Goal: Transaction & Acquisition: Purchase product/service

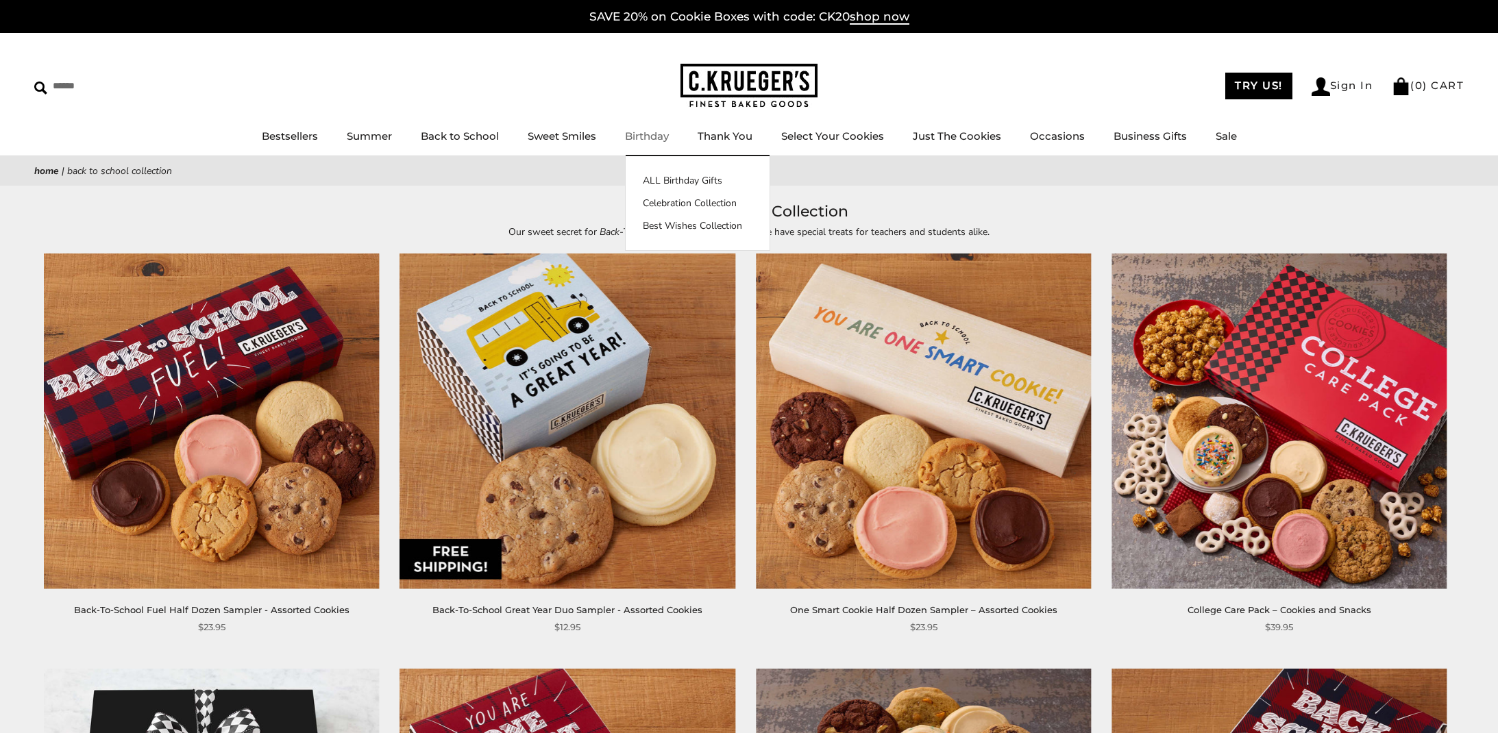
click at [641, 136] on link "Birthday" at bounding box center [647, 135] width 44 height 13
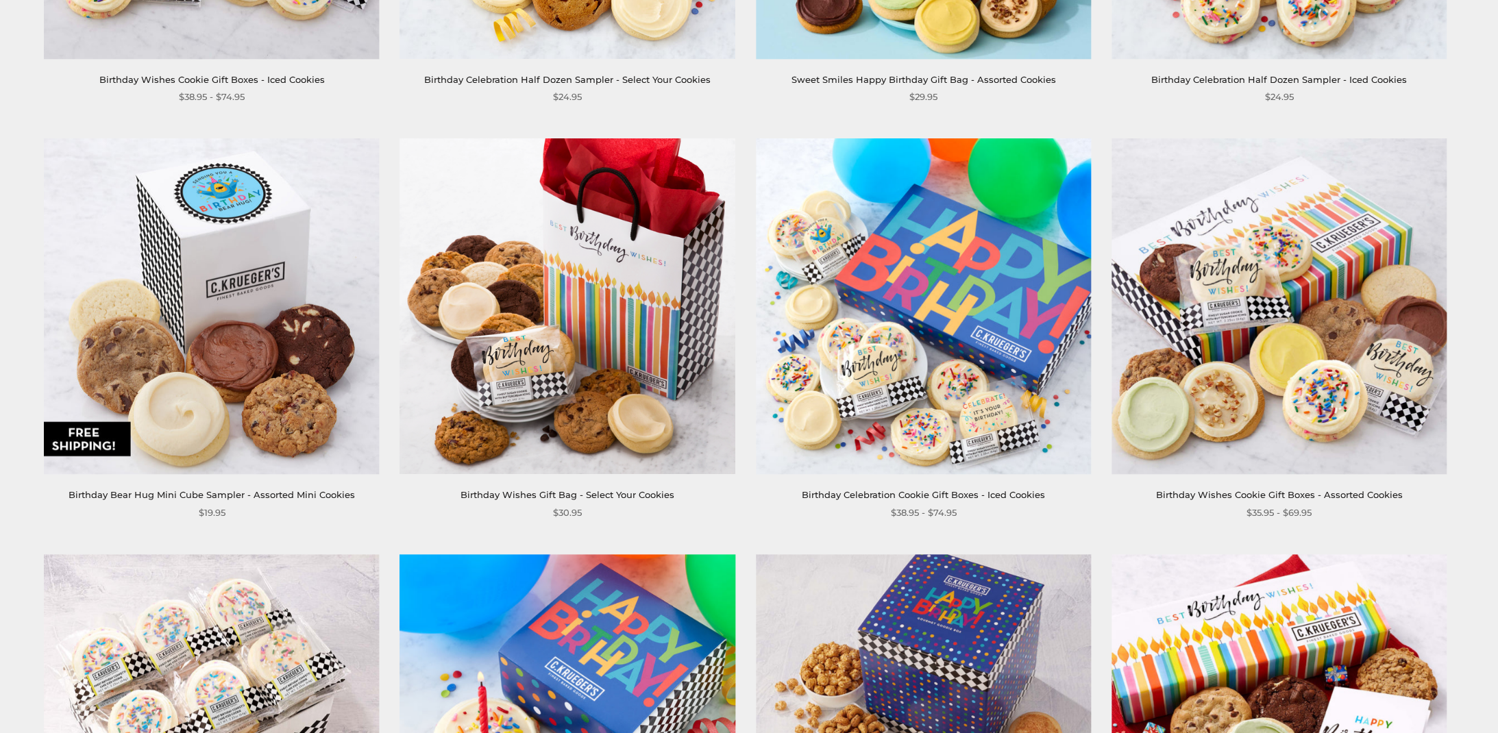
scroll to position [2060, 0]
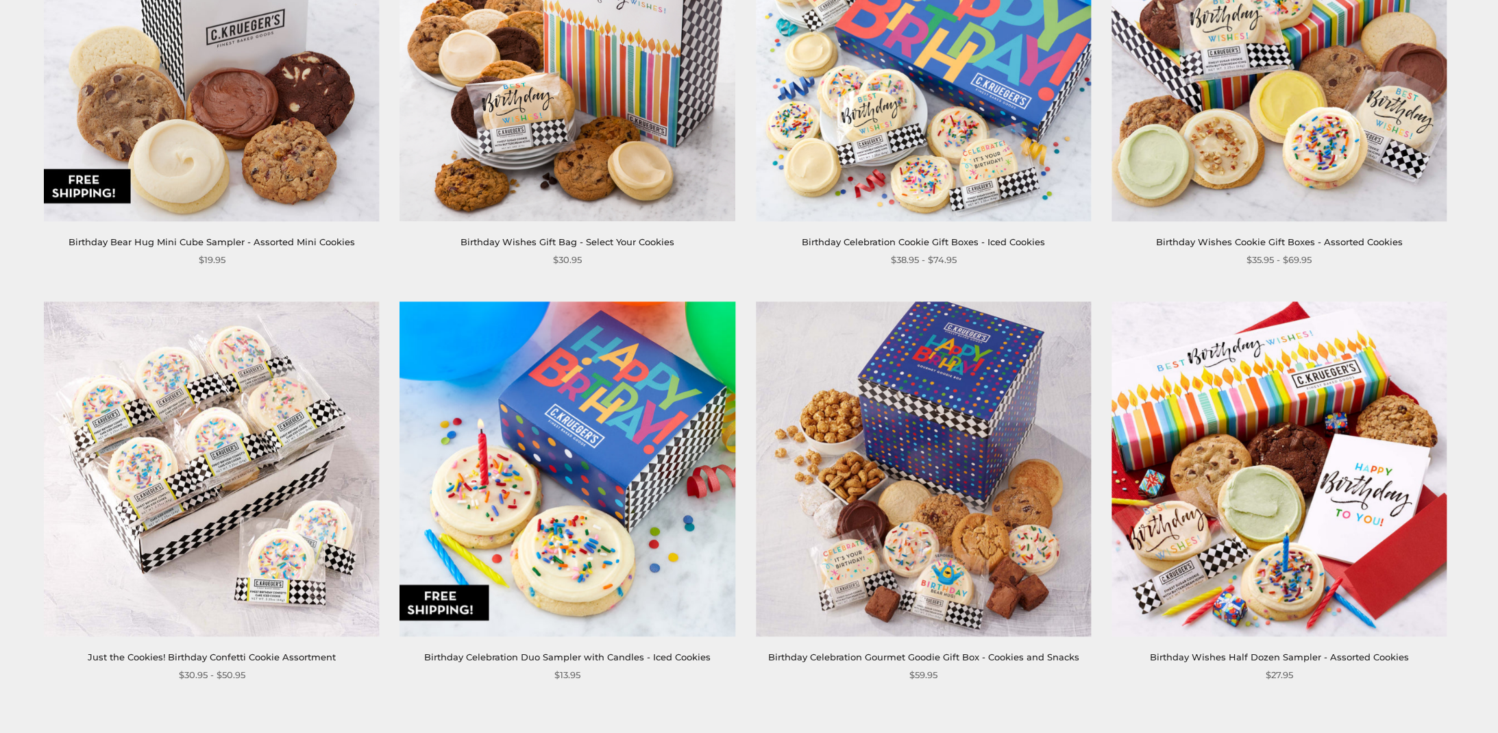
click at [561, 491] on img at bounding box center [567, 468] width 335 height 335
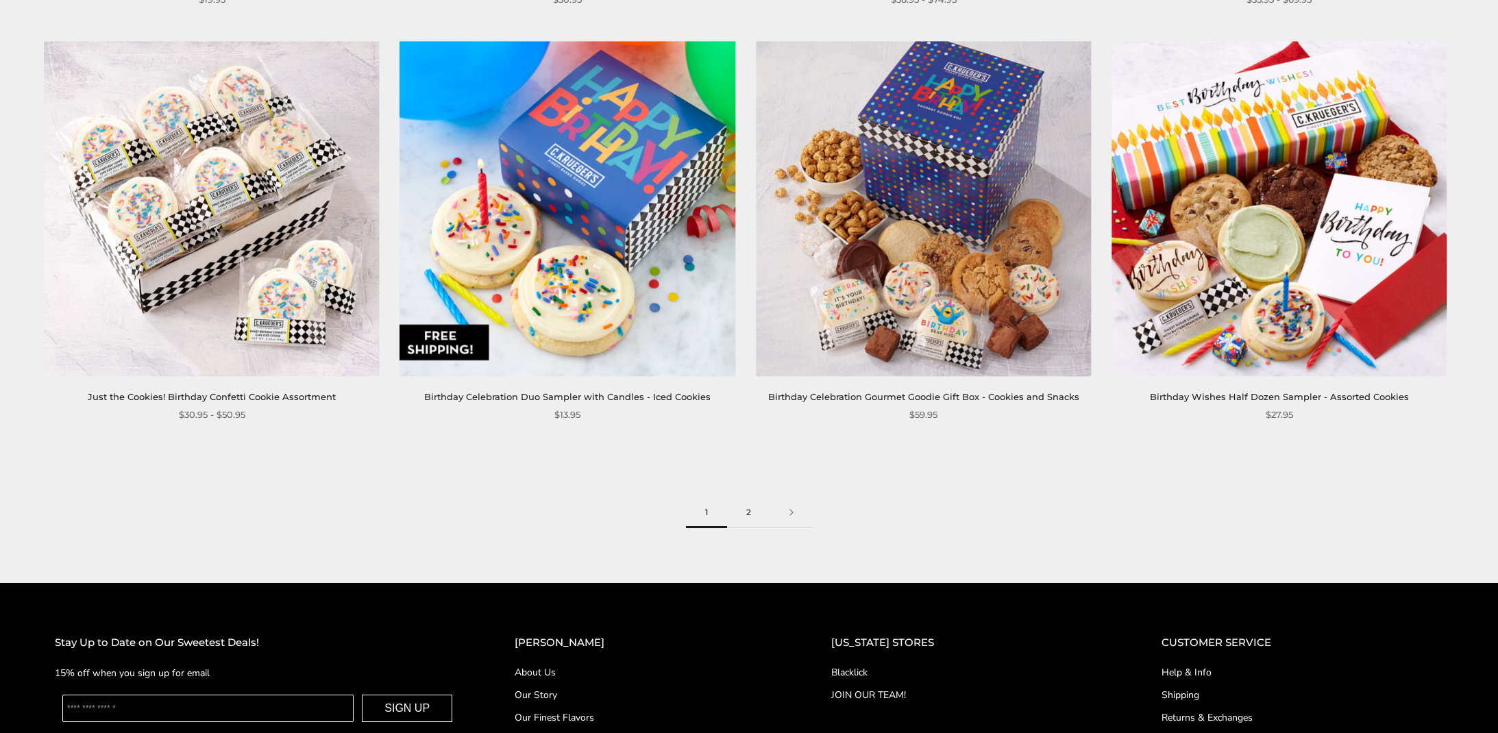
click at [749, 509] on link "2" at bounding box center [748, 512] width 43 height 31
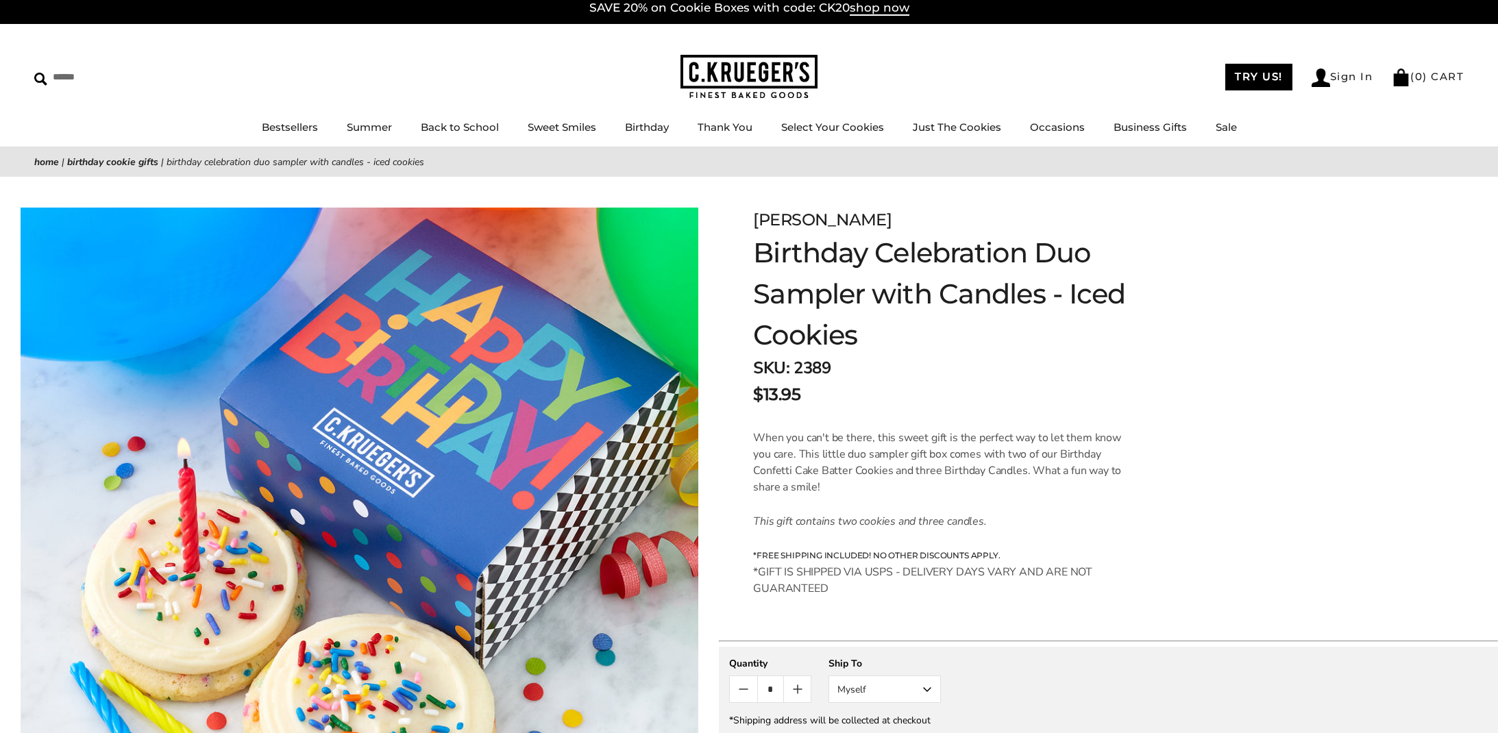
scroll to position [283, 0]
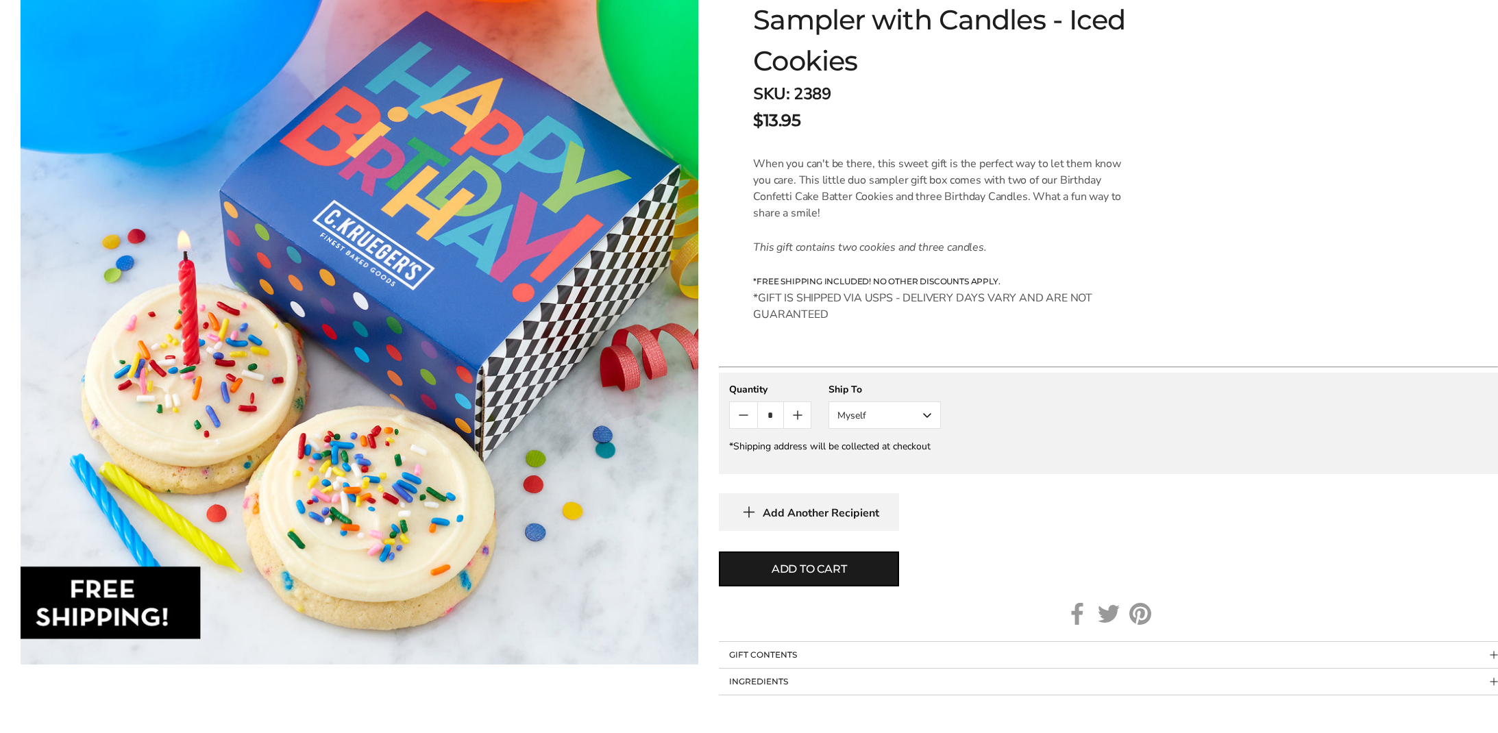
click at [922, 412] on button "Myself" at bounding box center [884, 414] width 112 height 27
click at [868, 462] on button "Other Recipient" at bounding box center [884, 466] width 111 height 25
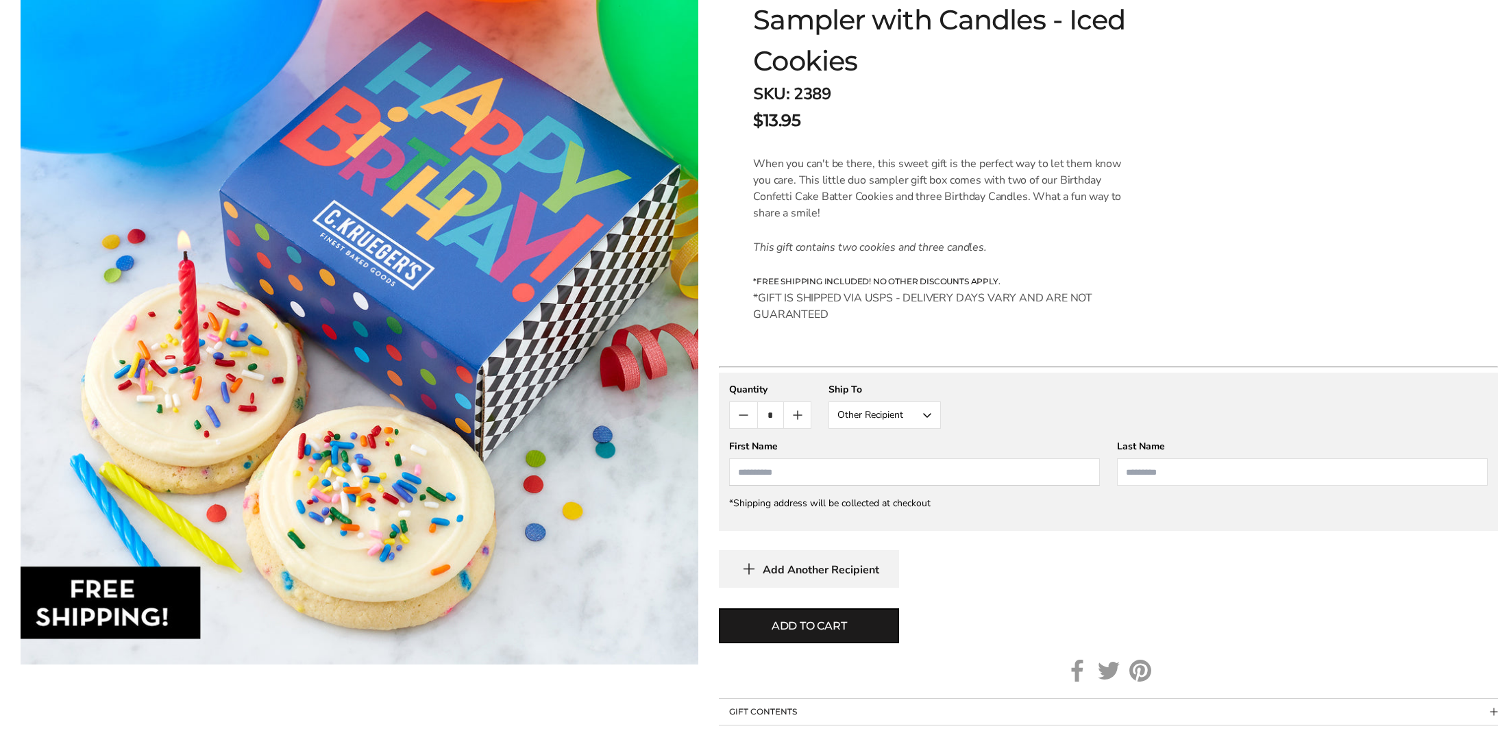
click at [802, 467] on input "First Name" at bounding box center [914, 471] width 371 height 27
type input "******"
type input "********"
click at [777, 621] on span "Add to cart" at bounding box center [808, 626] width 75 height 16
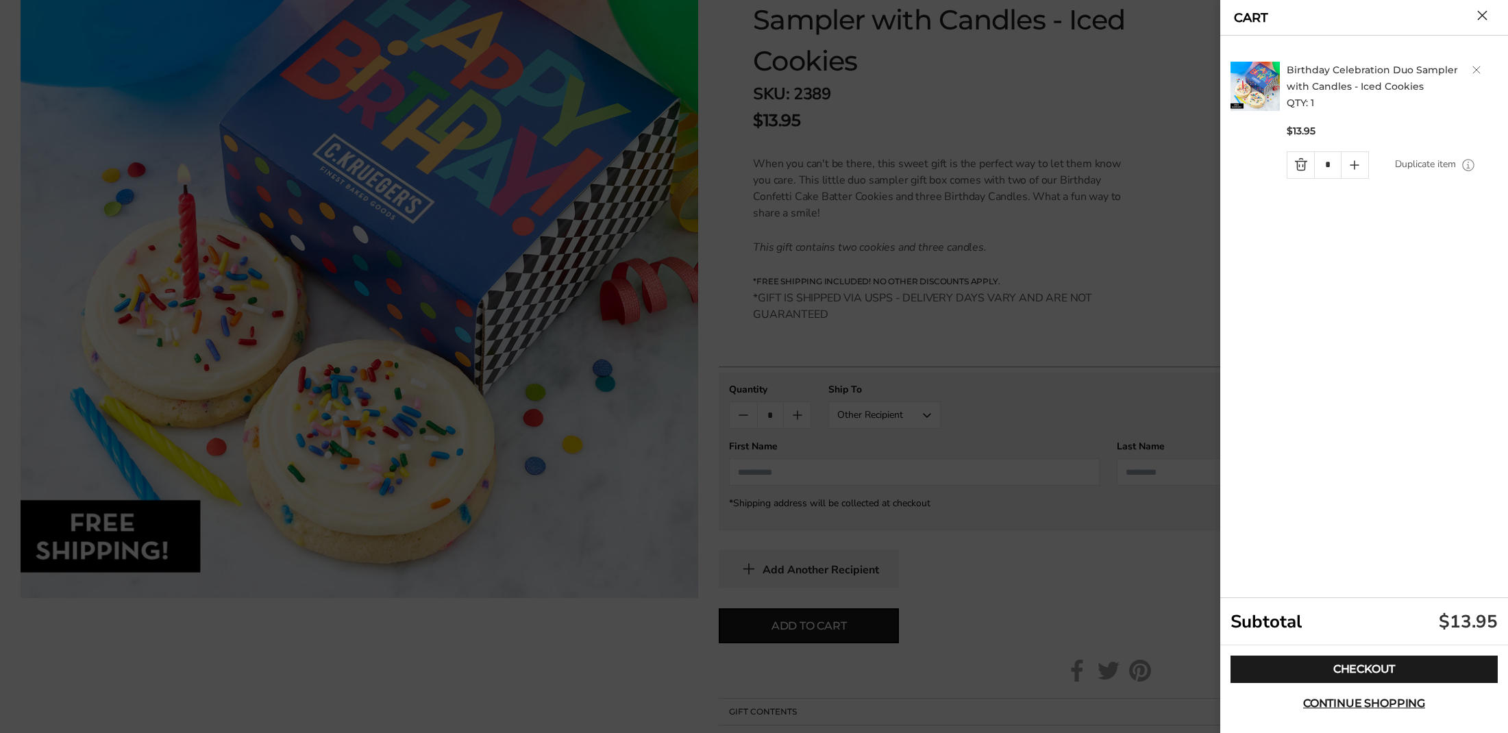
click at [989, 480] on div at bounding box center [754, 366] width 1508 height 733
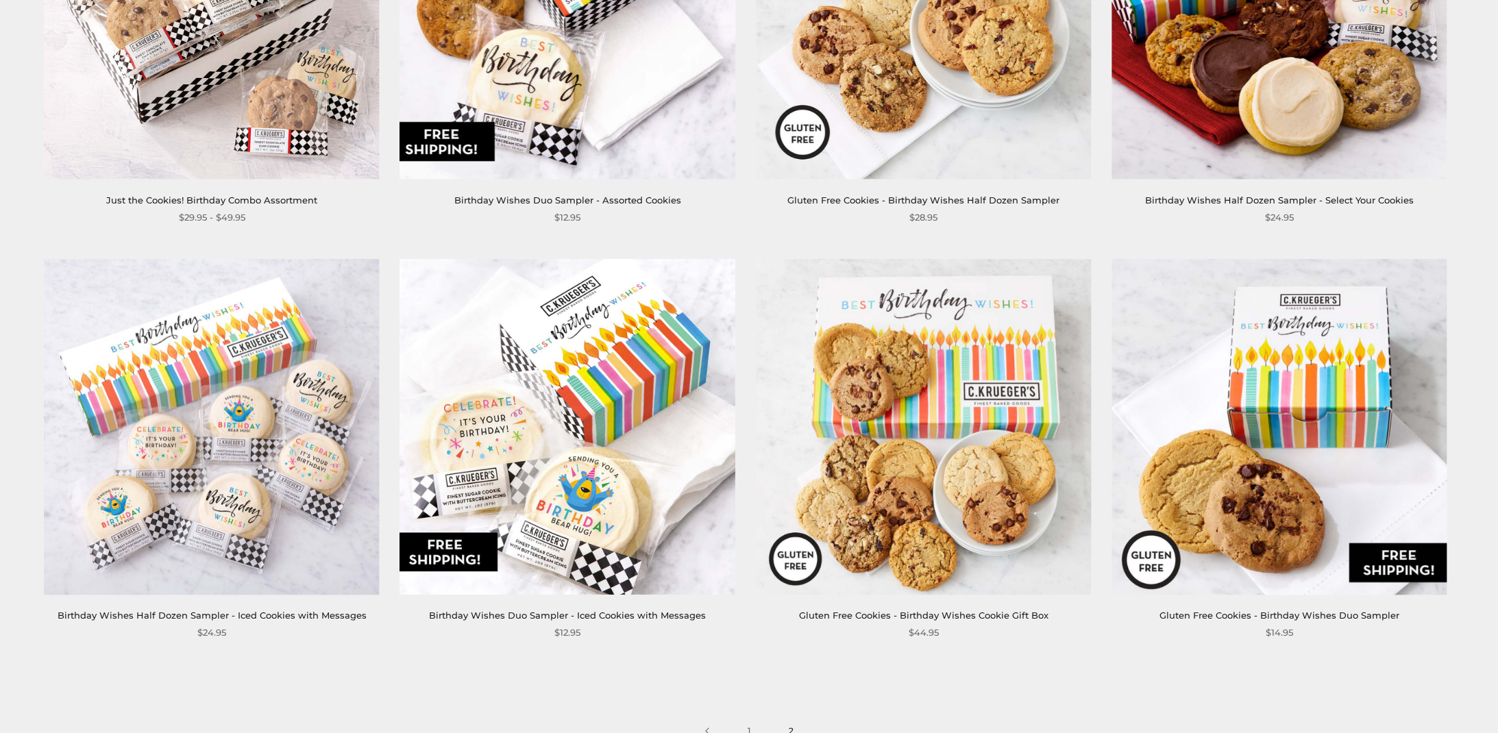
scroll to position [733, 0]
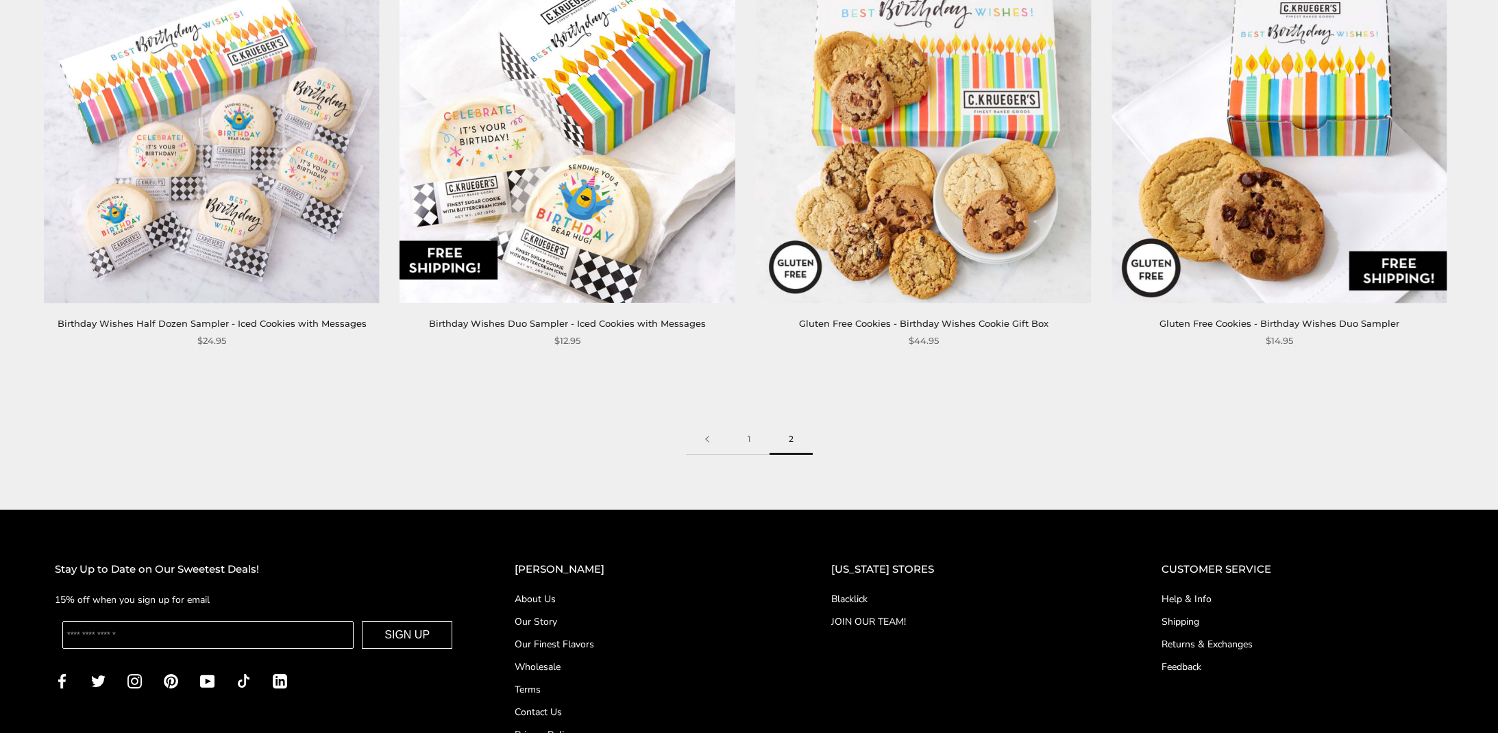
click at [182, 189] on img at bounding box center [212, 135] width 335 height 335
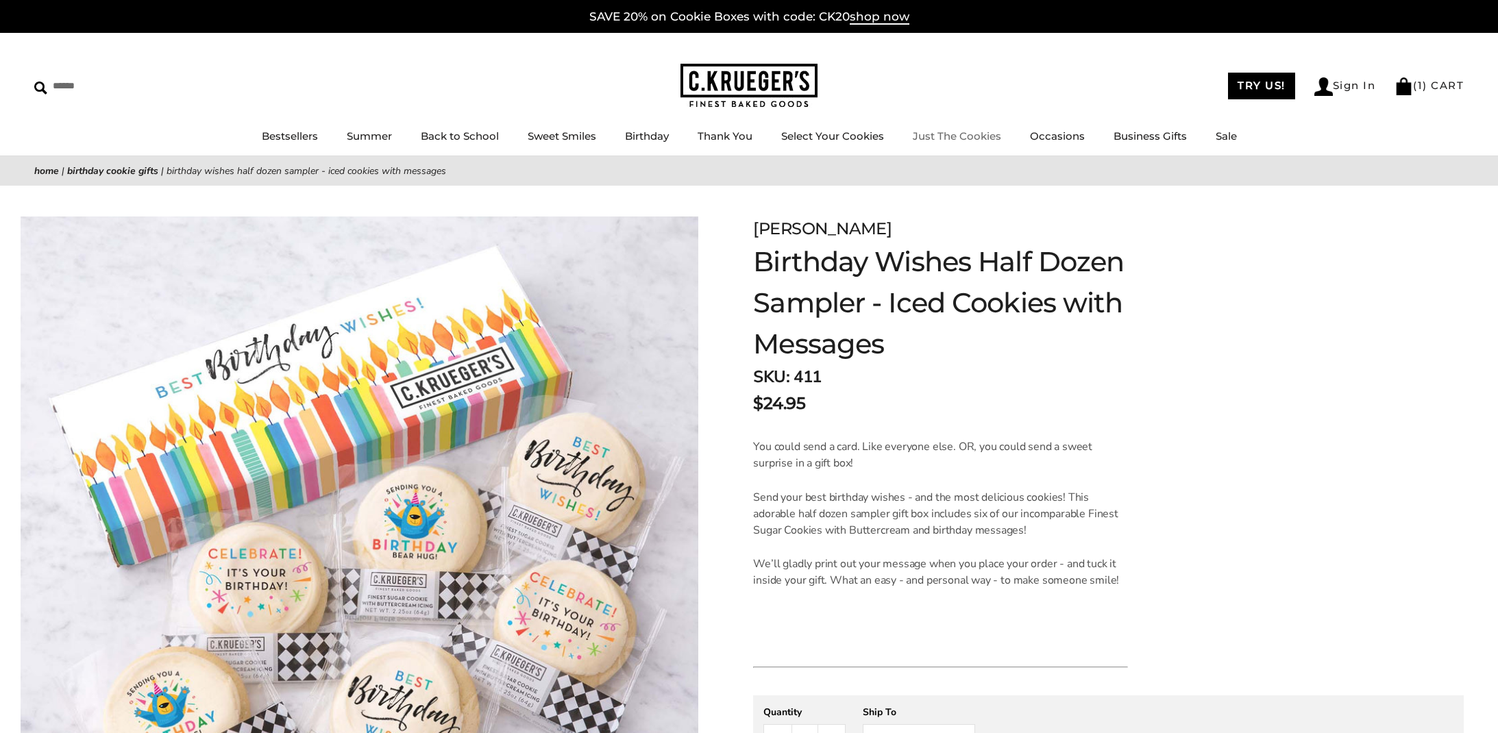
click at [956, 135] on link "Just The Cookies" at bounding box center [957, 135] width 88 height 13
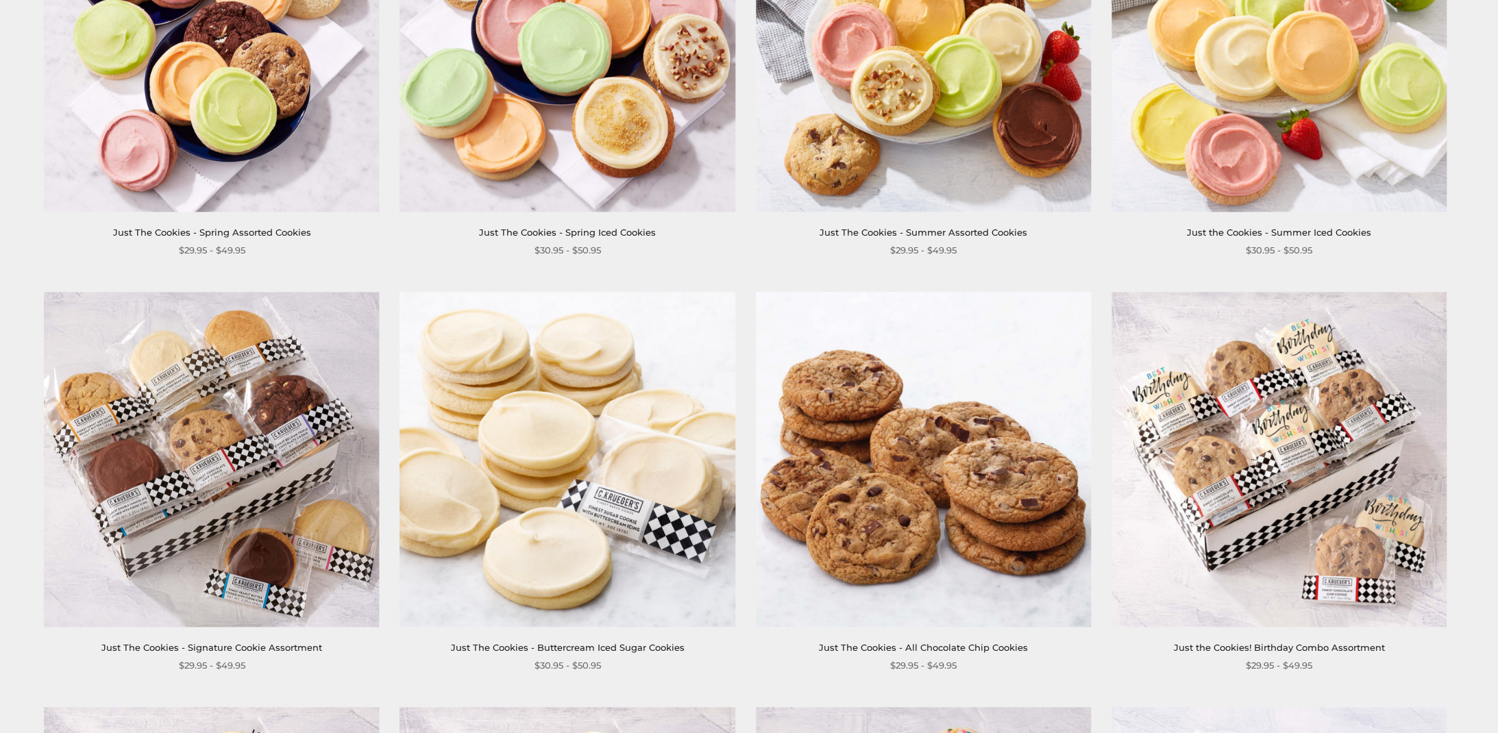
scroll to position [147, 0]
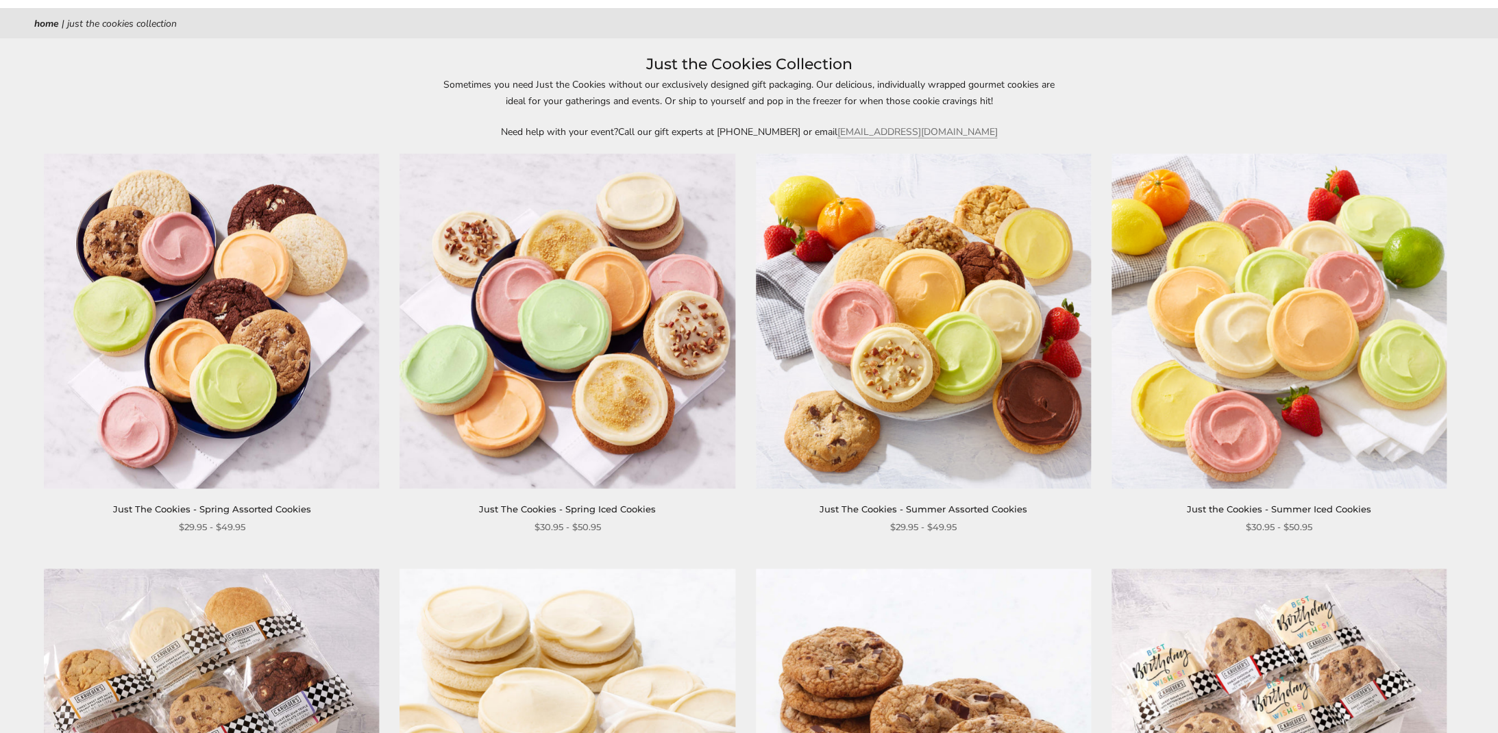
click at [1264, 291] on img at bounding box center [1278, 320] width 335 height 335
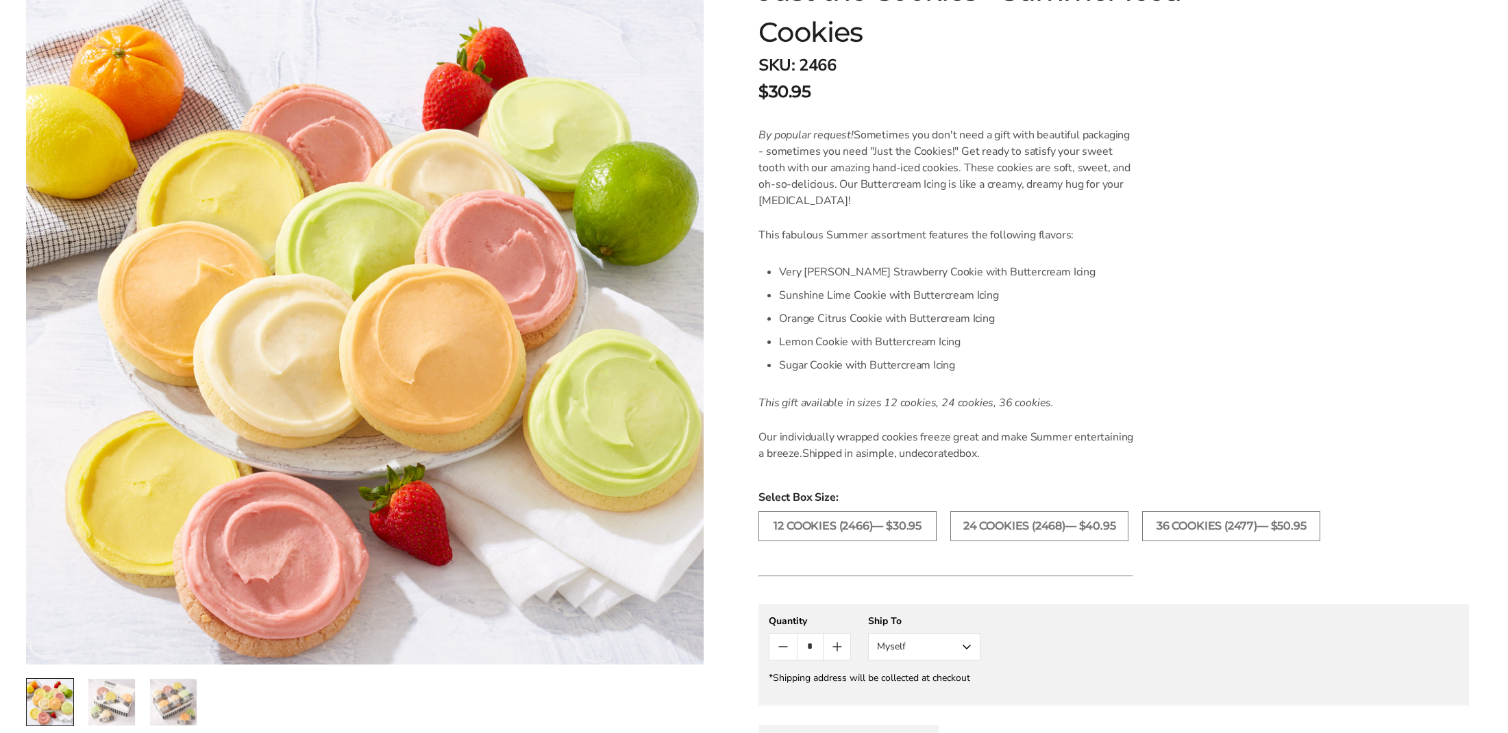
scroll to position [502, 0]
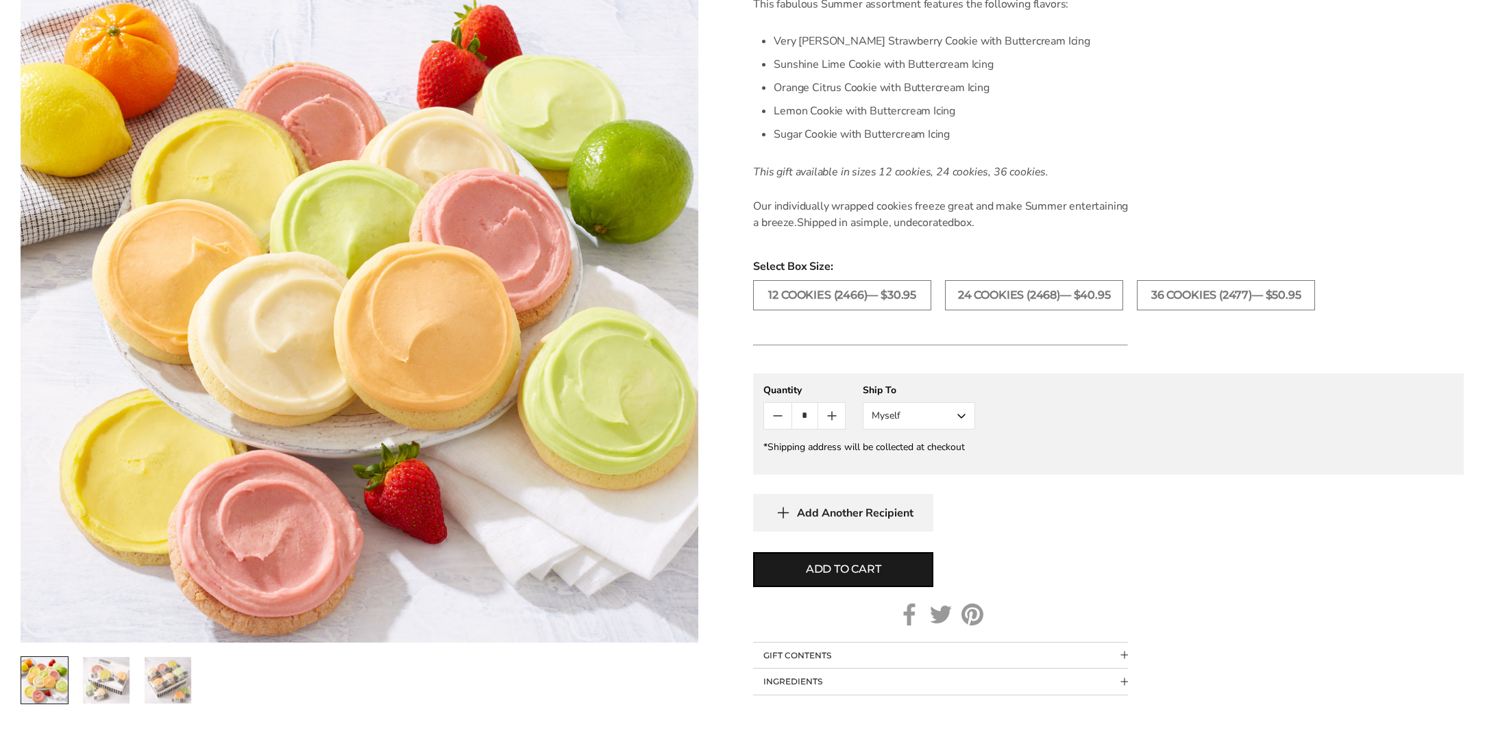
click at [959, 430] on button "Myself" at bounding box center [919, 415] width 112 height 27
click at [926, 479] on button "Other Recipient" at bounding box center [918, 466] width 111 height 25
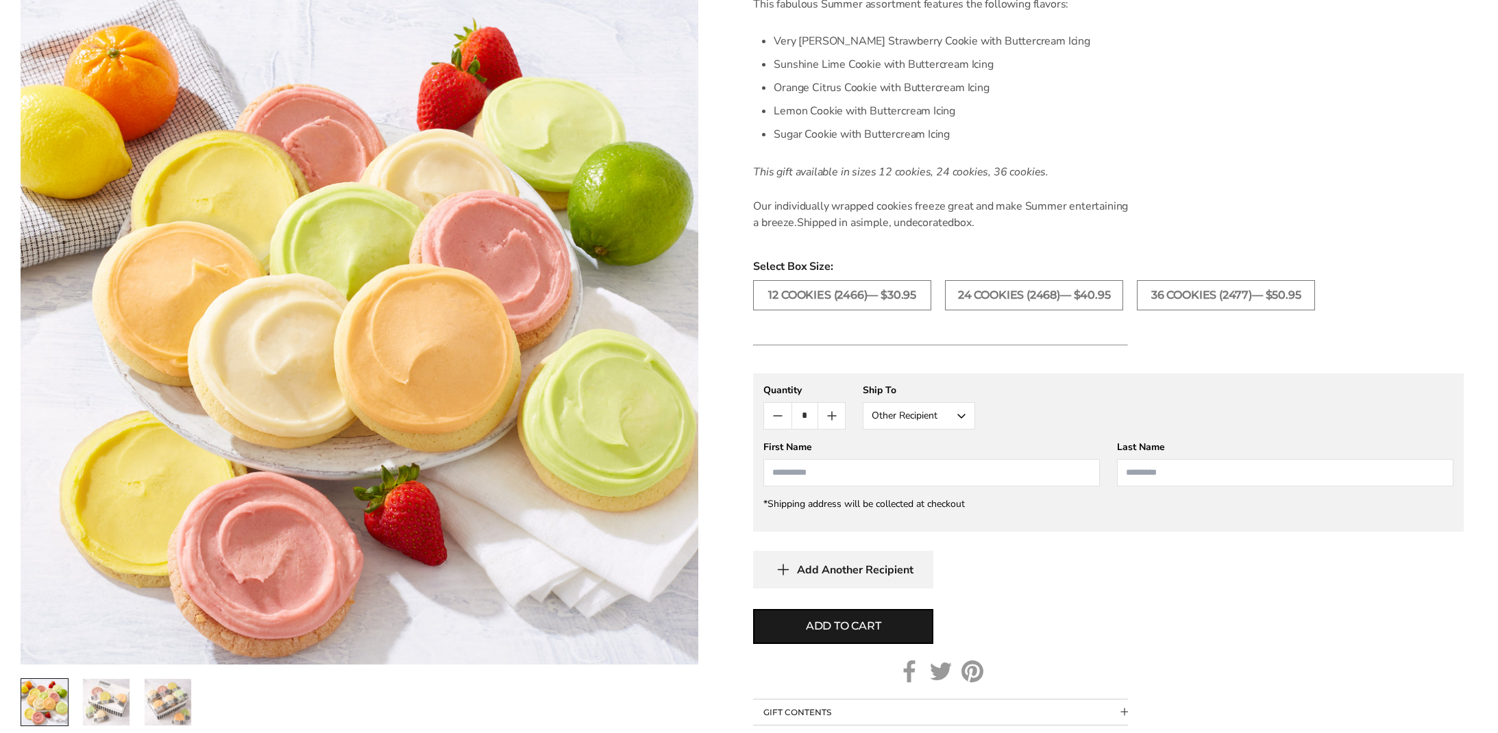
click at [822, 480] on input "First Name" at bounding box center [931, 472] width 336 height 27
click at [828, 510] on li "Joshua Grossman" at bounding box center [931, 498] width 335 height 25
type input "******"
type input "********"
click at [789, 637] on button "Add to cart" at bounding box center [843, 626] width 180 height 35
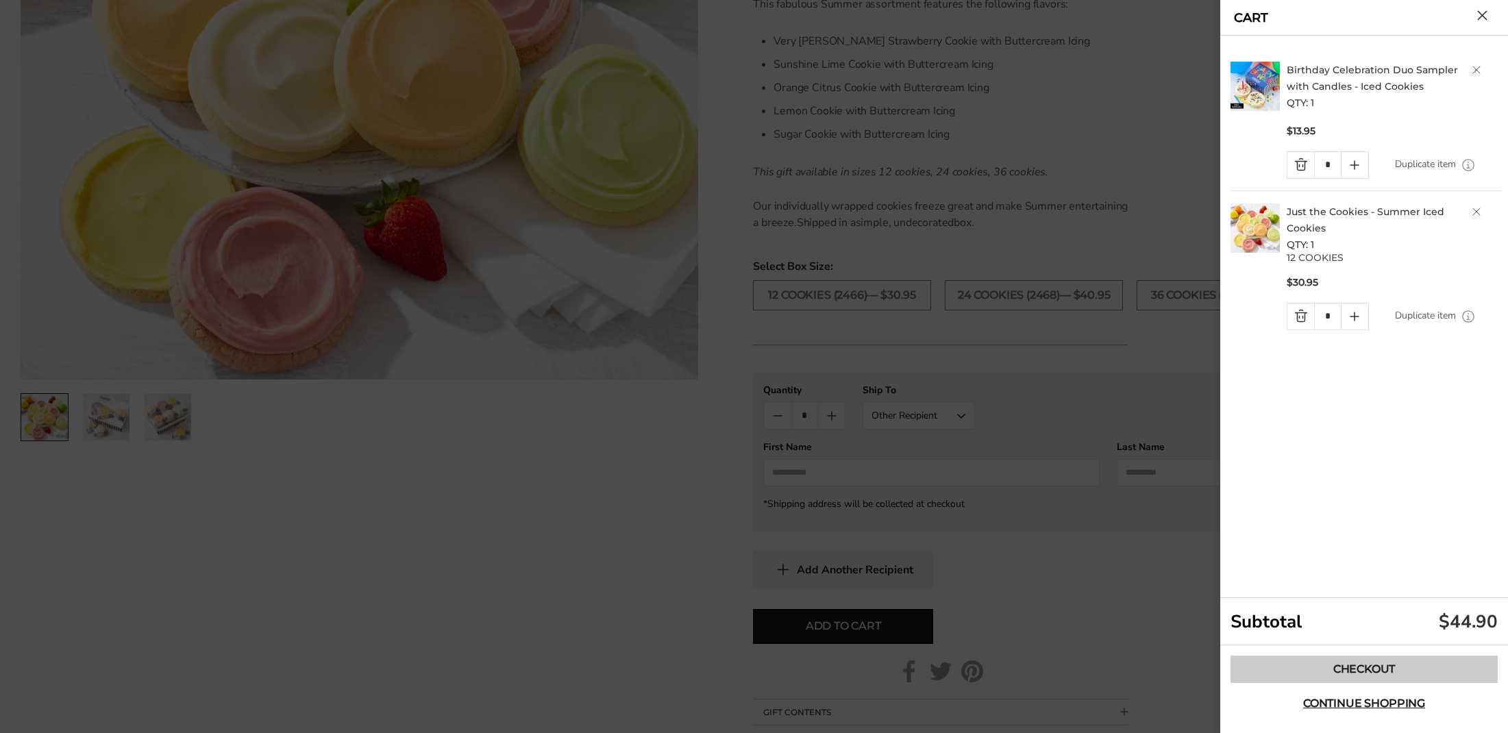
click at [1358, 672] on link "Checkout" at bounding box center [1364, 669] width 267 height 27
